Goal: Task Accomplishment & Management: Manage account settings

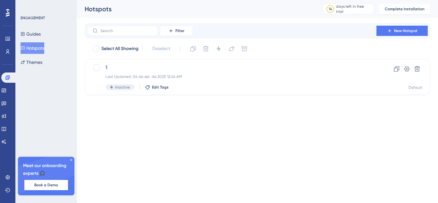
drag, startPoint x: 48, startPoint y: 108, endPoint x: 35, endPoint y: 99, distance: 16.8
click at [35, 99] on div "ENGAGEMENT Guides Hotspots Themes Meet our onboarding experts 🎧 Book a Demo Upg…" at bounding box center [46, 101] width 62 height 203
click at [407, 67] on icon at bounding box center [407, 69] width 6 height 6
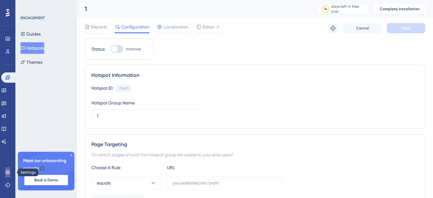
click at [7, 172] on icon at bounding box center [7, 172] width 5 height 5
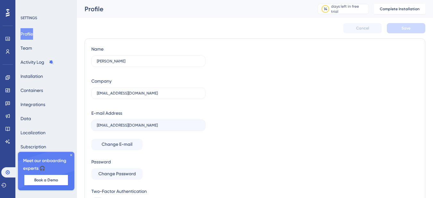
click at [72, 155] on icon at bounding box center [71, 155] width 4 height 4
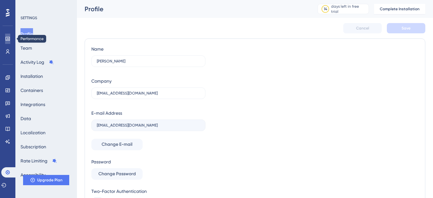
click at [7, 37] on icon at bounding box center [7, 39] width 4 height 4
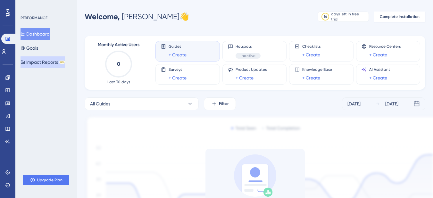
click at [55, 61] on button "Impact Reports BETA" at bounding box center [43, 62] width 45 height 12
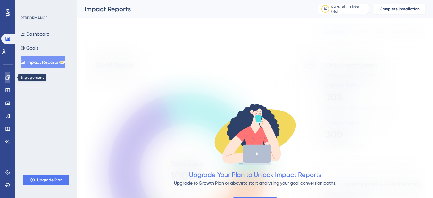
click at [7, 79] on icon at bounding box center [7, 77] width 5 height 5
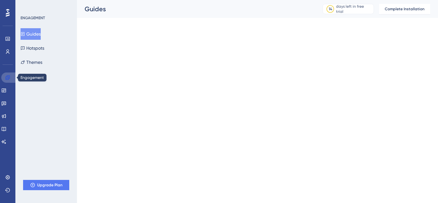
click at [7, 79] on icon at bounding box center [7, 77] width 5 height 5
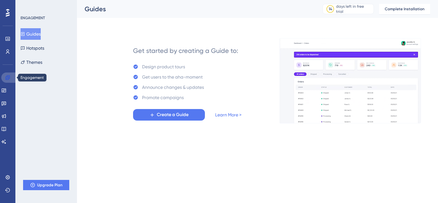
click at [7, 79] on icon at bounding box center [7, 77] width 5 height 5
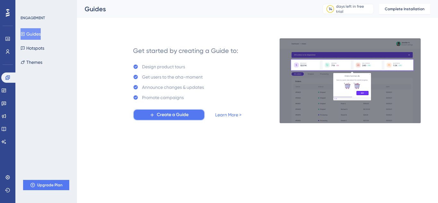
click at [169, 117] on span "Create a Guide" at bounding box center [173, 115] width 32 height 8
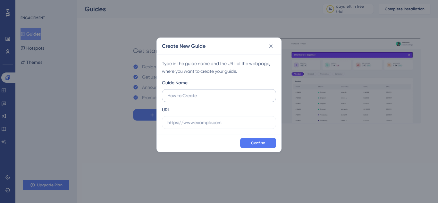
click at [191, 94] on input "text" at bounding box center [218, 95] width 103 height 7
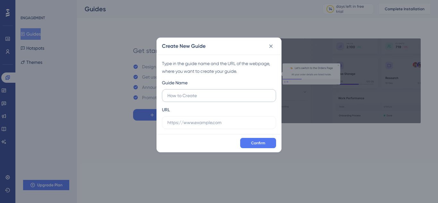
click at [191, 94] on input "text" at bounding box center [218, 95] width 103 height 7
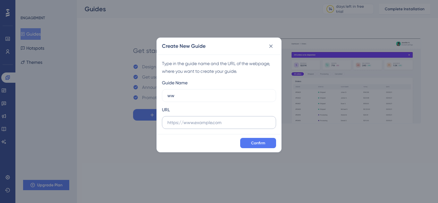
type input "ww"
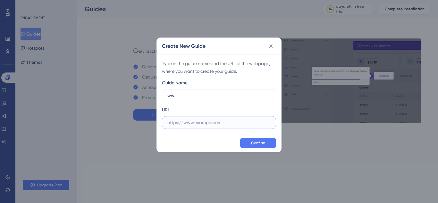
click at [202, 126] on input "text" at bounding box center [218, 122] width 103 height 7
click at [186, 123] on input "text" at bounding box center [218, 122] width 103 height 7
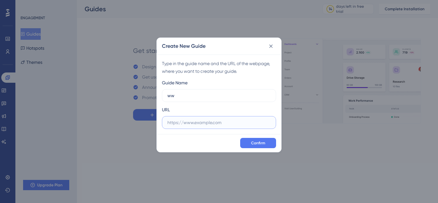
paste input "[URL][DOMAIN_NAME]"
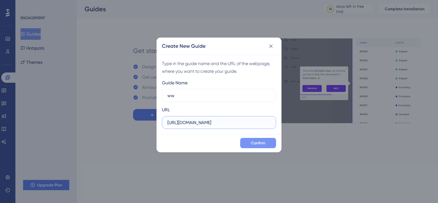
type input "[URL][DOMAIN_NAME]"
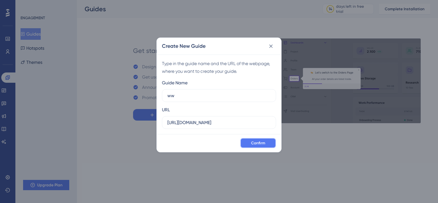
click at [261, 144] on span "Confirm" at bounding box center [258, 142] width 14 height 5
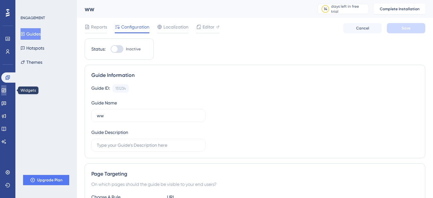
click at [6, 94] on link at bounding box center [3, 90] width 5 height 10
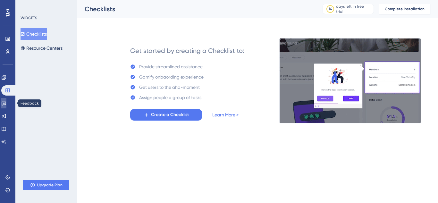
click at [6, 105] on link at bounding box center [3, 103] width 5 height 10
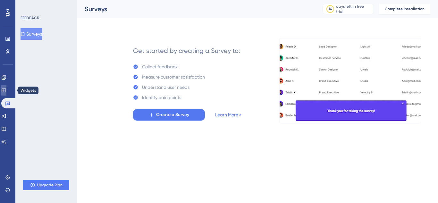
click at [6, 89] on link at bounding box center [3, 90] width 5 height 10
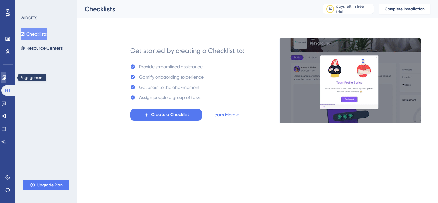
click at [6, 77] on link at bounding box center [3, 77] width 5 height 10
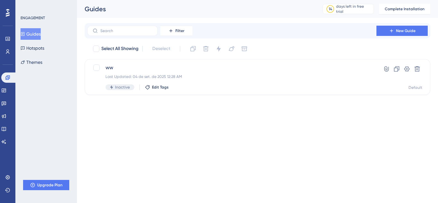
click at [11, 98] on div "Feedback" at bounding box center [7, 103] width 13 height 10
click at [6, 89] on icon at bounding box center [4, 91] width 4 height 4
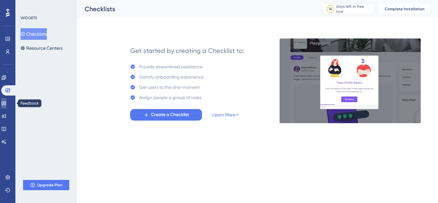
click at [6, 103] on icon at bounding box center [3, 103] width 5 height 5
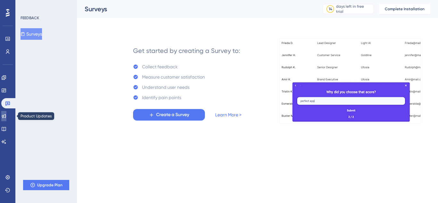
click at [6, 118] on link at bounding box center [3, 116] width 5 height 10
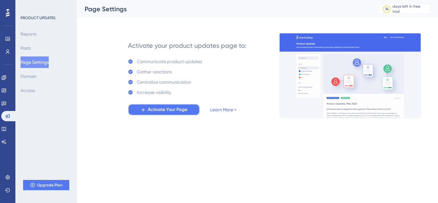
click at [166, 110] on span "Activate Your Page" at bounding box center [167, 110] width 39 height 8
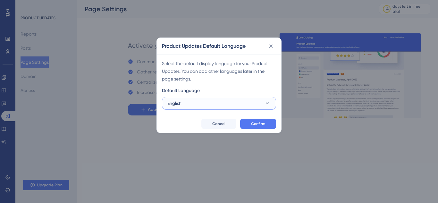
click at [268, 104] on icon at bounding box center [267, 103] width 6 height 6
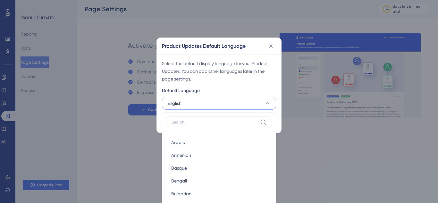
click at [236, 123] on input at bounding box center [215, 122] width 86 height 5
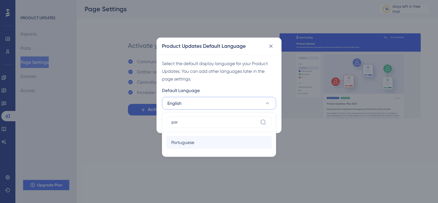
type input "por"
click at [227, 142] on div "Portuguese Portuguese" at bounding box center [219, 142] width 96 height 13
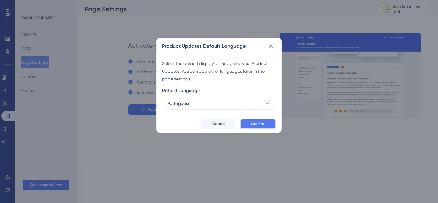
click at [263, 121] on button "Confirm" at bounding box center [258, 124] width 36 height 10
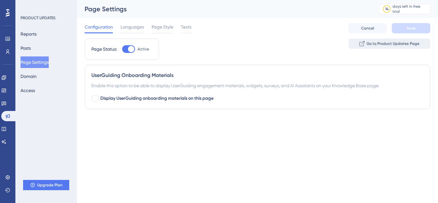
click at [386, 44] on span "Go to Product Updates Page" at bounding box center [393, 43] width 53 height 5
click at [96, 98] on div at bounding box center [95, 98] width 6 height 6
checkbox input "true"
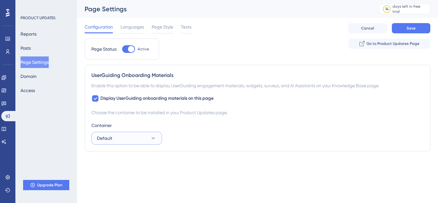
click at [154, 139] on icon at bounding box center [153, 138] width 6 height 6
click at [119, 157] on div "Default Default" at bounding box center [127, 157] width 52 height 13
click at [6, 130] on icon at bounding box center [4, 129] width 4 height 4
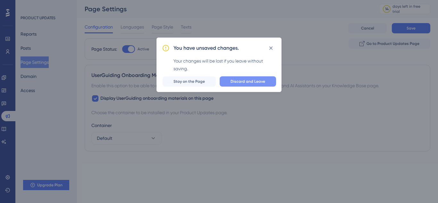
click at [246, 81] on span "Discard and Leave" at bounding box center [248, 81] width 35 height 5
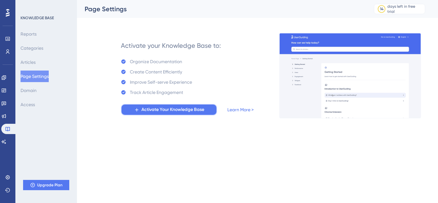
click at [185, 111] on span "Activate Your Knowledge Base" at bounding box center [172, 110] width 63 height 8
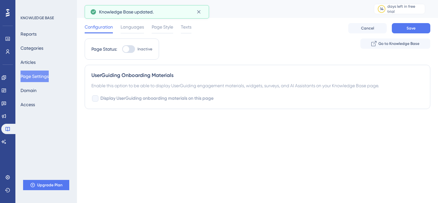
checkbox input "true"
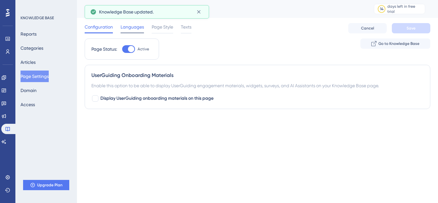
click at [140, 28] on span "Languages" at bounding box center [132, 27] width 23 height 8
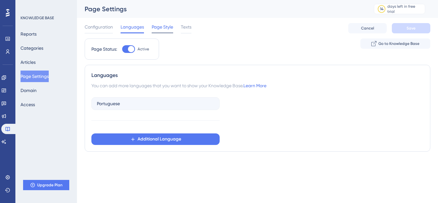
click at [159, 27] on span "Page Style" at bounding box center [162, 27] width 21 height 8
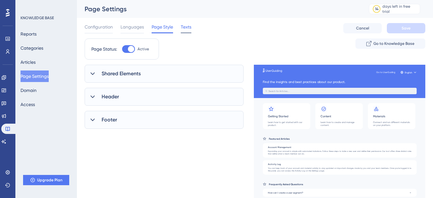
click at [185, 28] on span "Texts" at bounding box center [186, 27] width 11 height 8
